Goal: Book appointment/travel/reservation

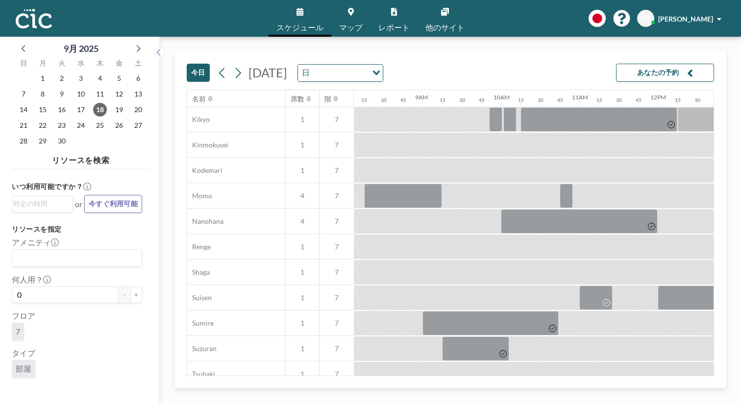
scroll to position [457, 637]
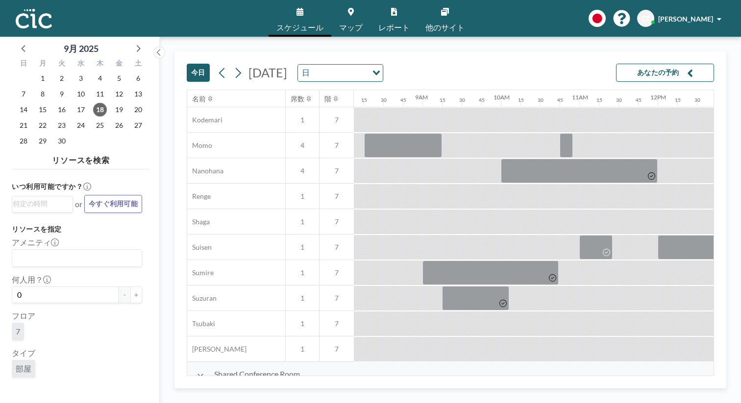
click at [354, 9] on icon at bounding box center [351, 12] width 6 height 8
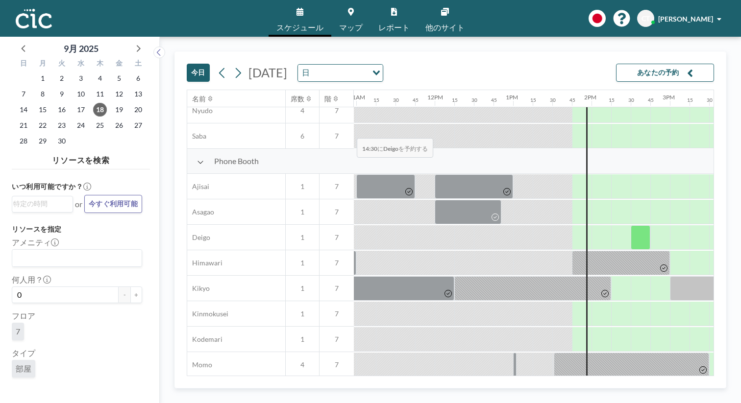
scroll to position [234, 860]
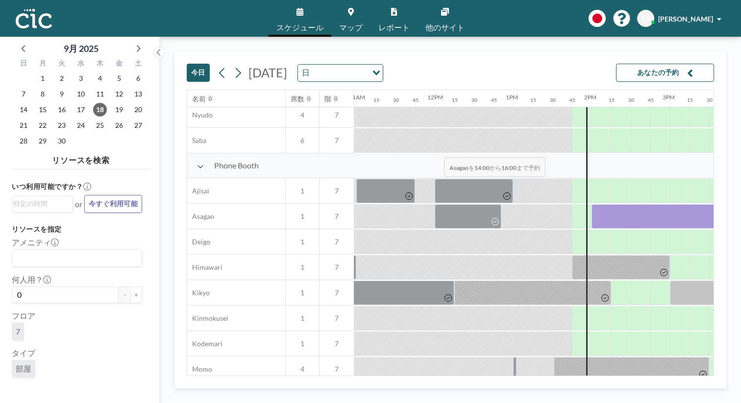
drag, startPoint x: 334, startPoint y: 139, endPoint x: 441, endPoint y: 134, distance: 106.9
click at [591, 204] on div at bounding box center [669, 216] width 157 height 24
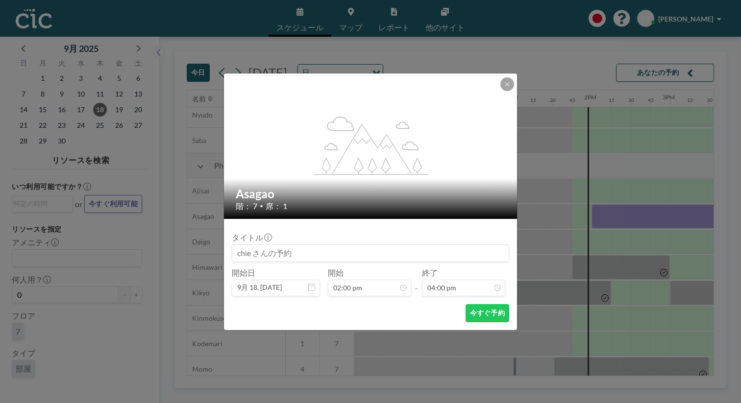
scroll to position [1001, 0]
click at [504, 87] on icon at bounding box center [507, 84] width 6 height 6
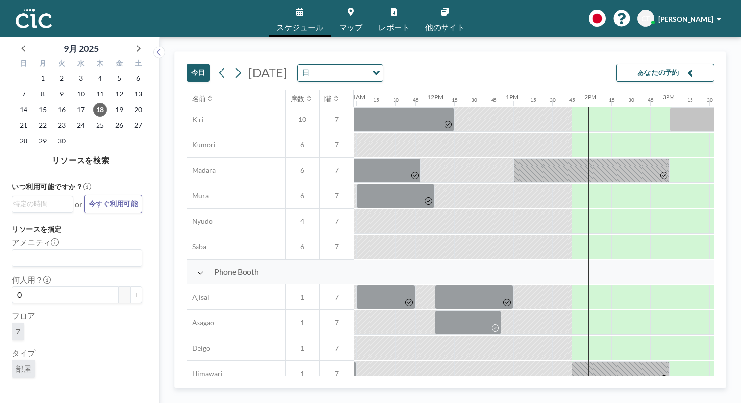
scroll to position [107, 860]
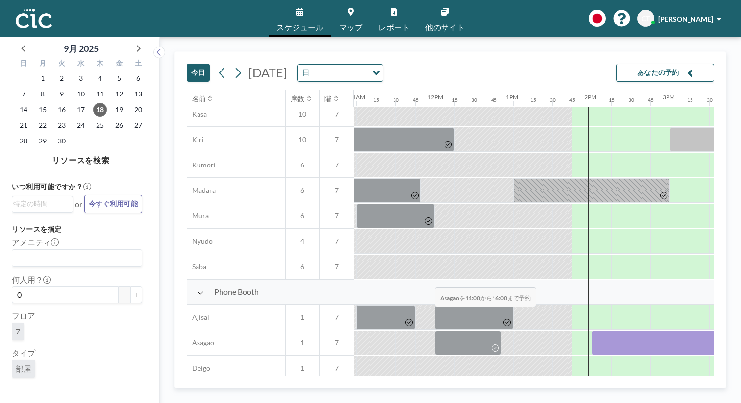
drag, startPoint x: 326, startPoint y: 263, endPoint x: 431, endPoint y: 264, distance: 105.3
click at [591, 331] on div at bounding box center [669, 343] width 157 height 24
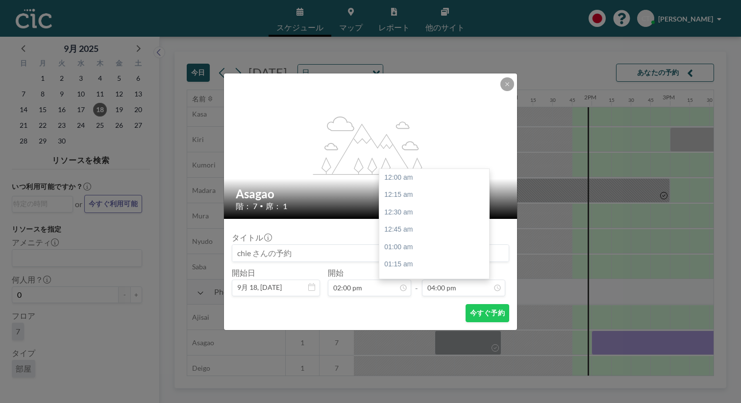
scroll to position [1001, 0]
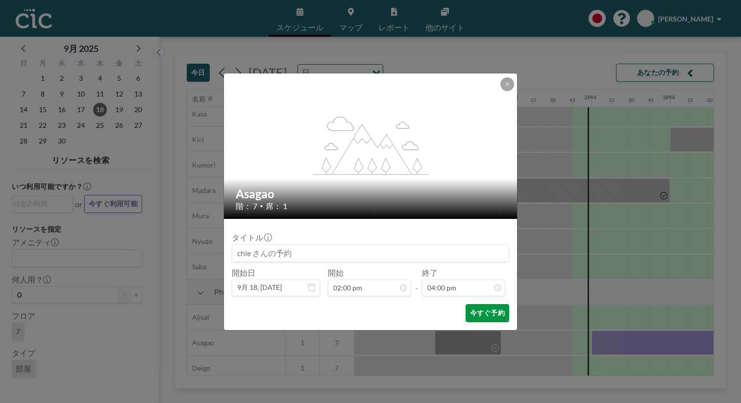
click at [469, 304] on button "今すぐ予約" at bounding box center [487, 313] width 44 height 18
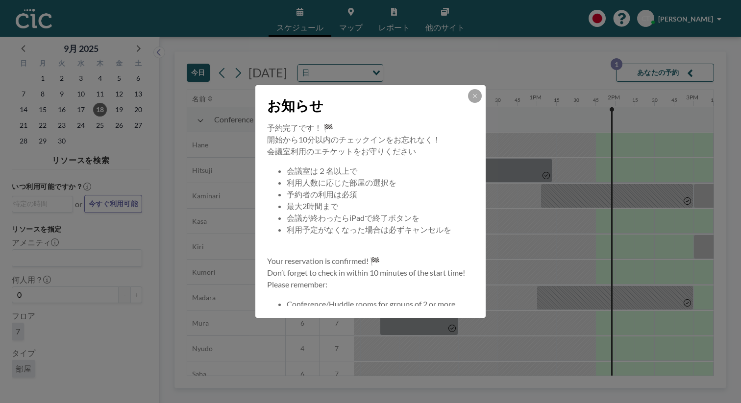
scroll to position [0, 860]
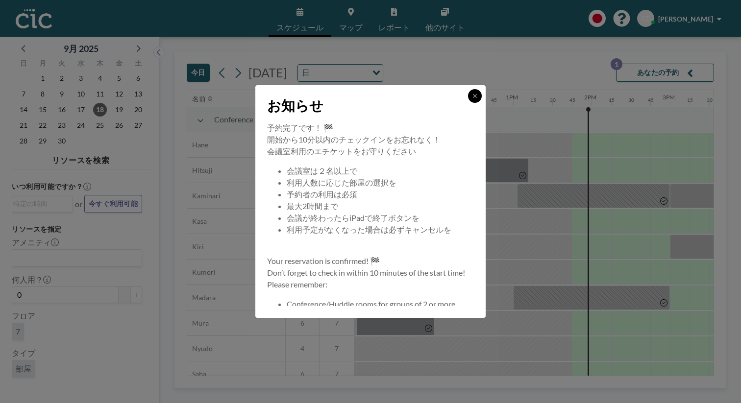
click at [472, 99] on icon at bounding box center [475, 96] width 6 height 6
